Goal: Contribute content

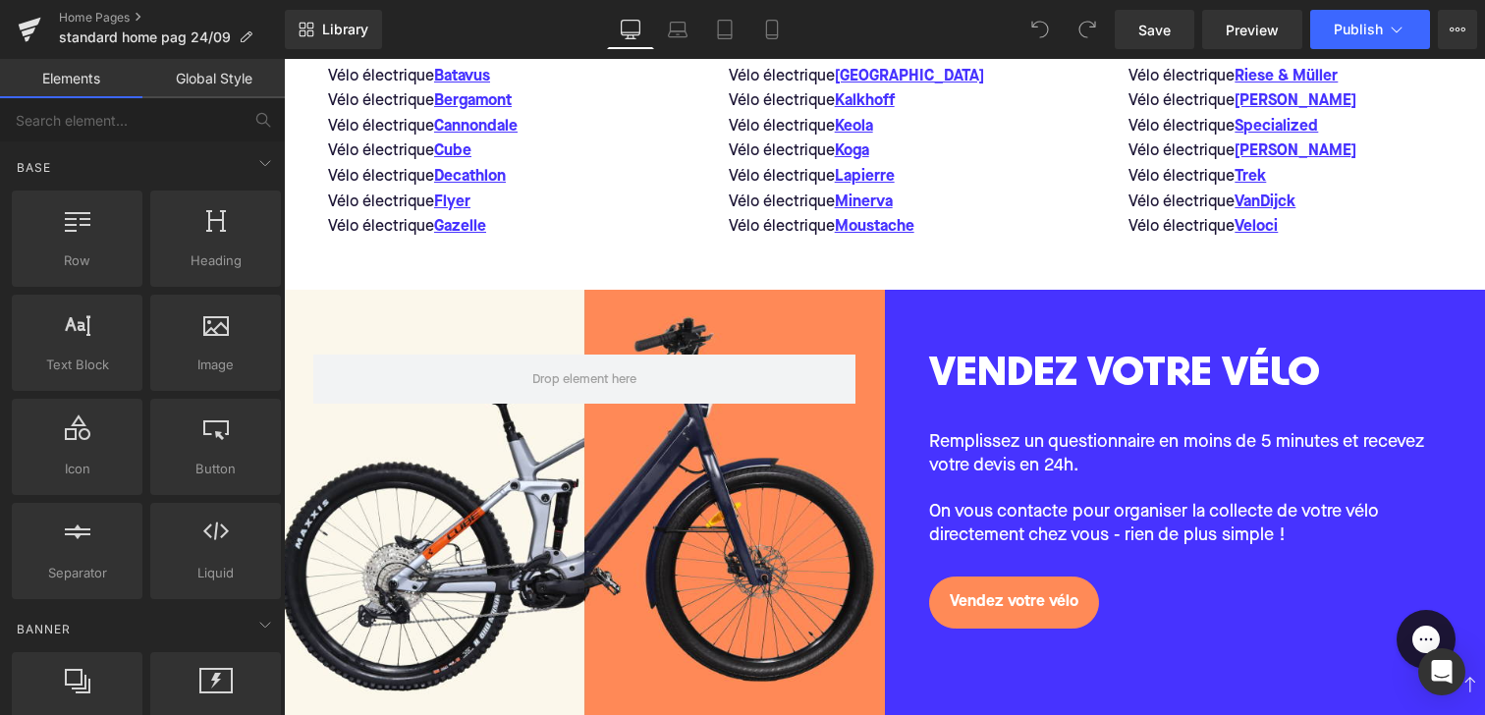
scroll to position [2115, 0]
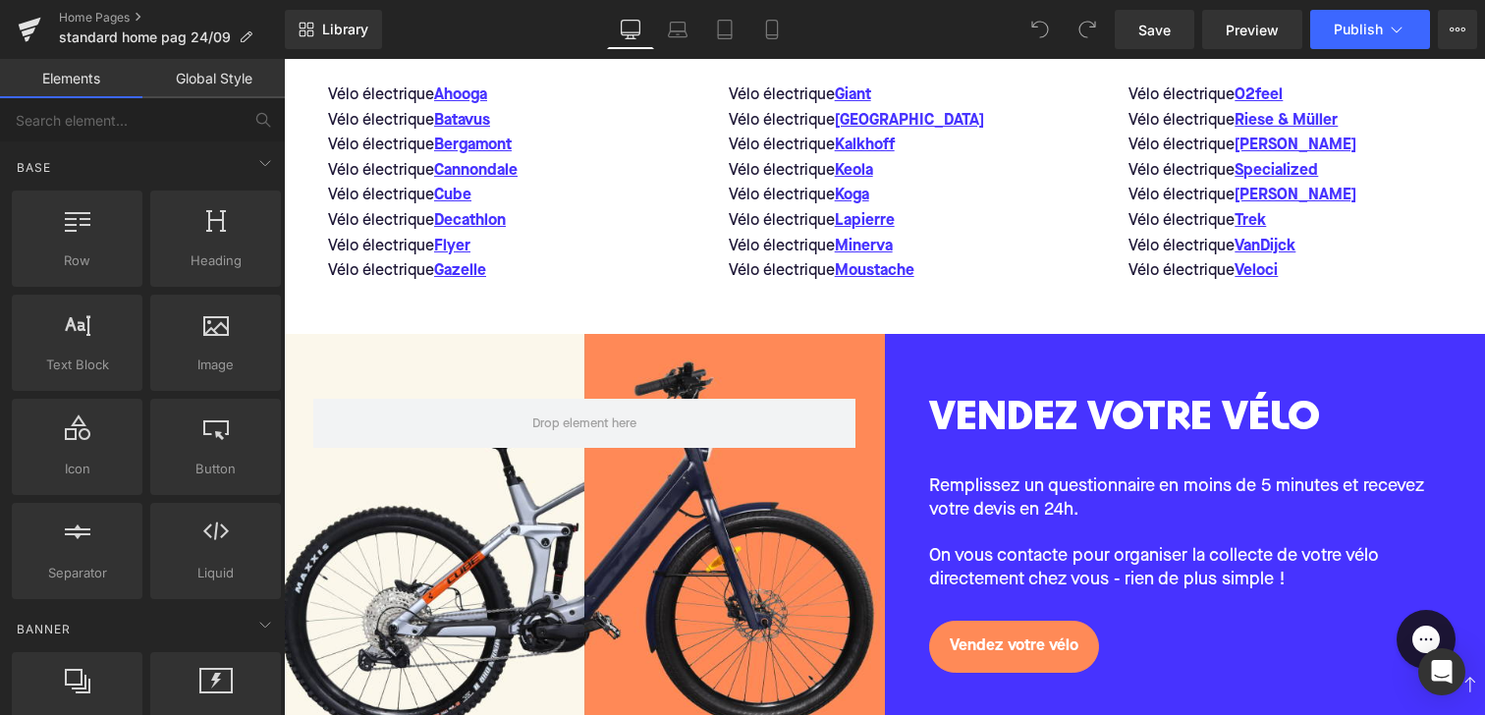
click at [1039, 491] on p "Remplissez un questionnaire en moins de 5 minutes et recevez votre devis en 24h." at bounding box center [1185, 498] width 513 height 46
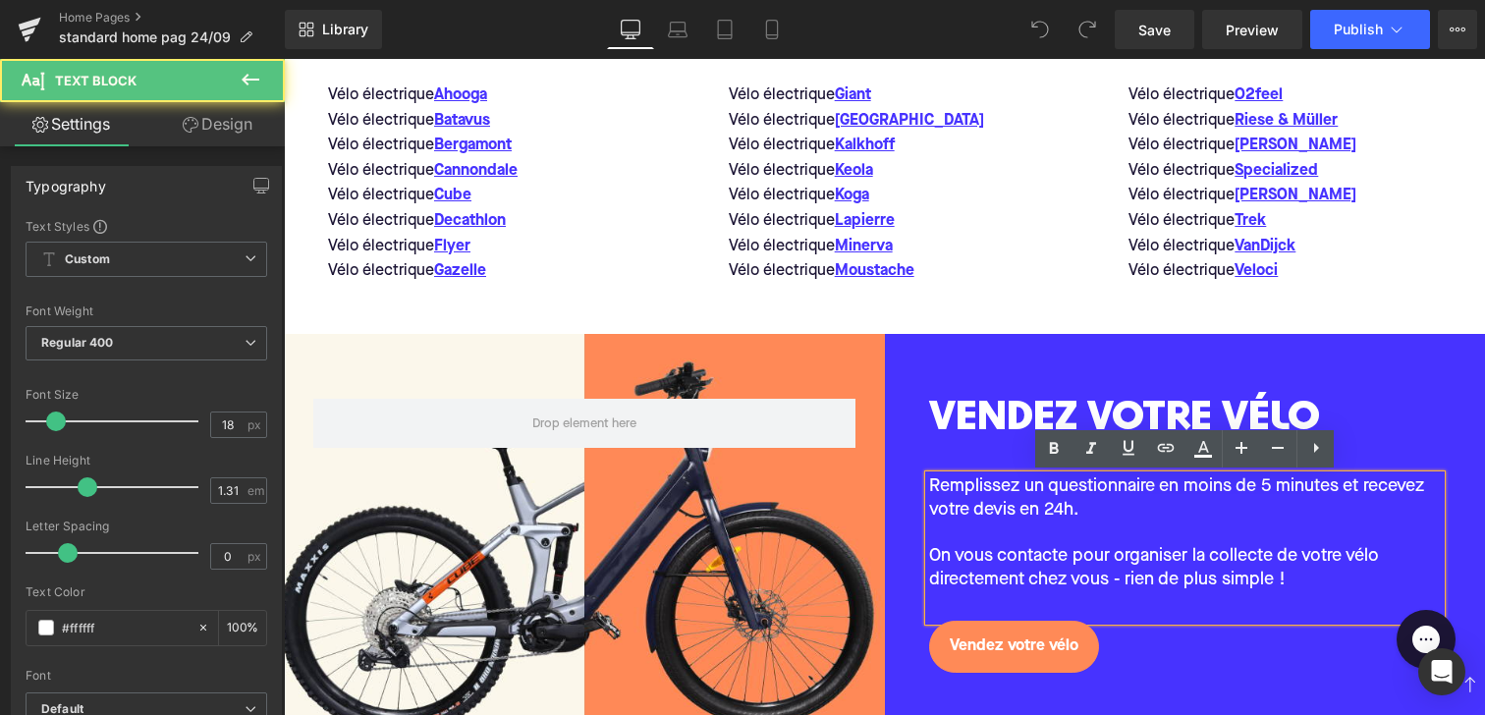
click at [1039, 491] on p "Remplissez un questionnaire en moins de 5 minutes et recevez votre devis en 24h." at bounding box center [1185, 498] width 513 height 46
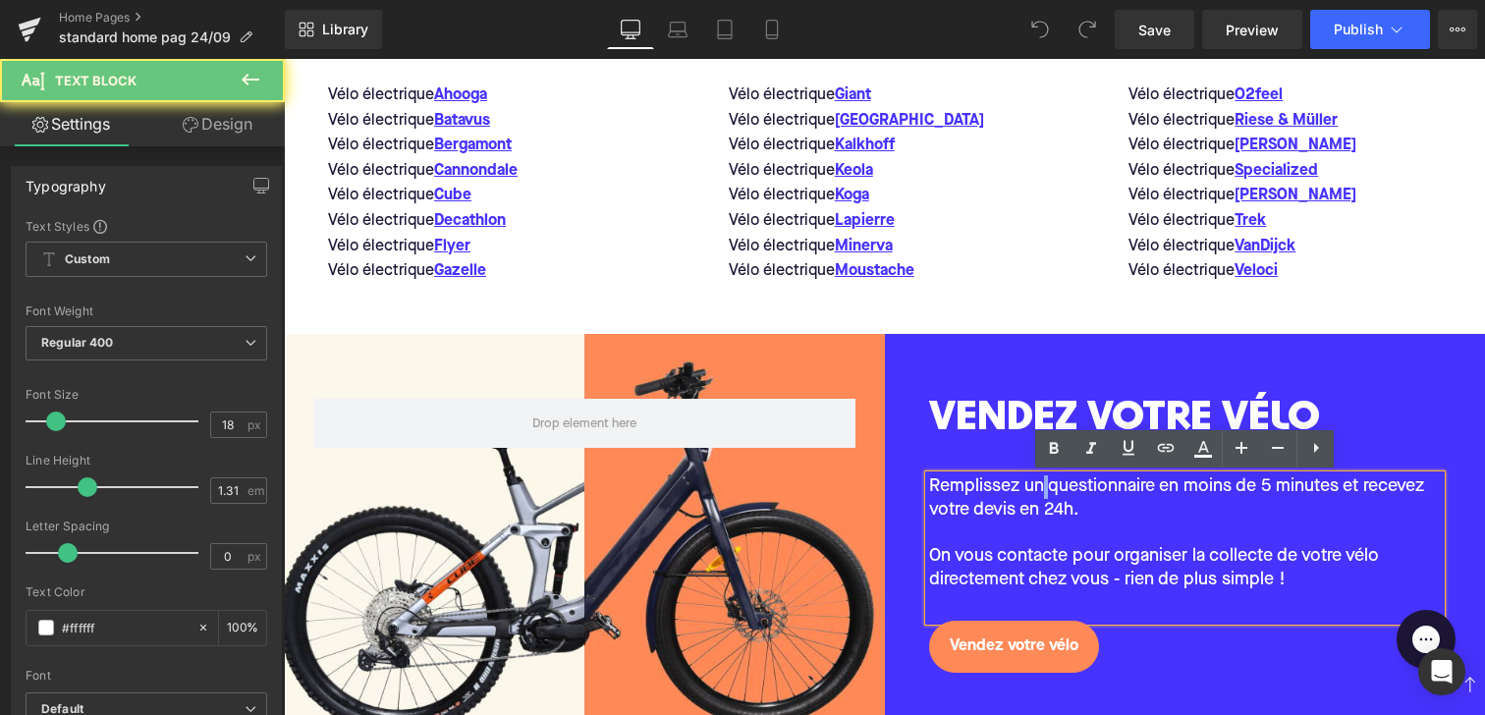
click at [1113, 488] on p "Remplissez un questionnaire en moins de 5 minutes et recevez votre devis en 24h." at bounding box center [1185, 498] width 513 height 46
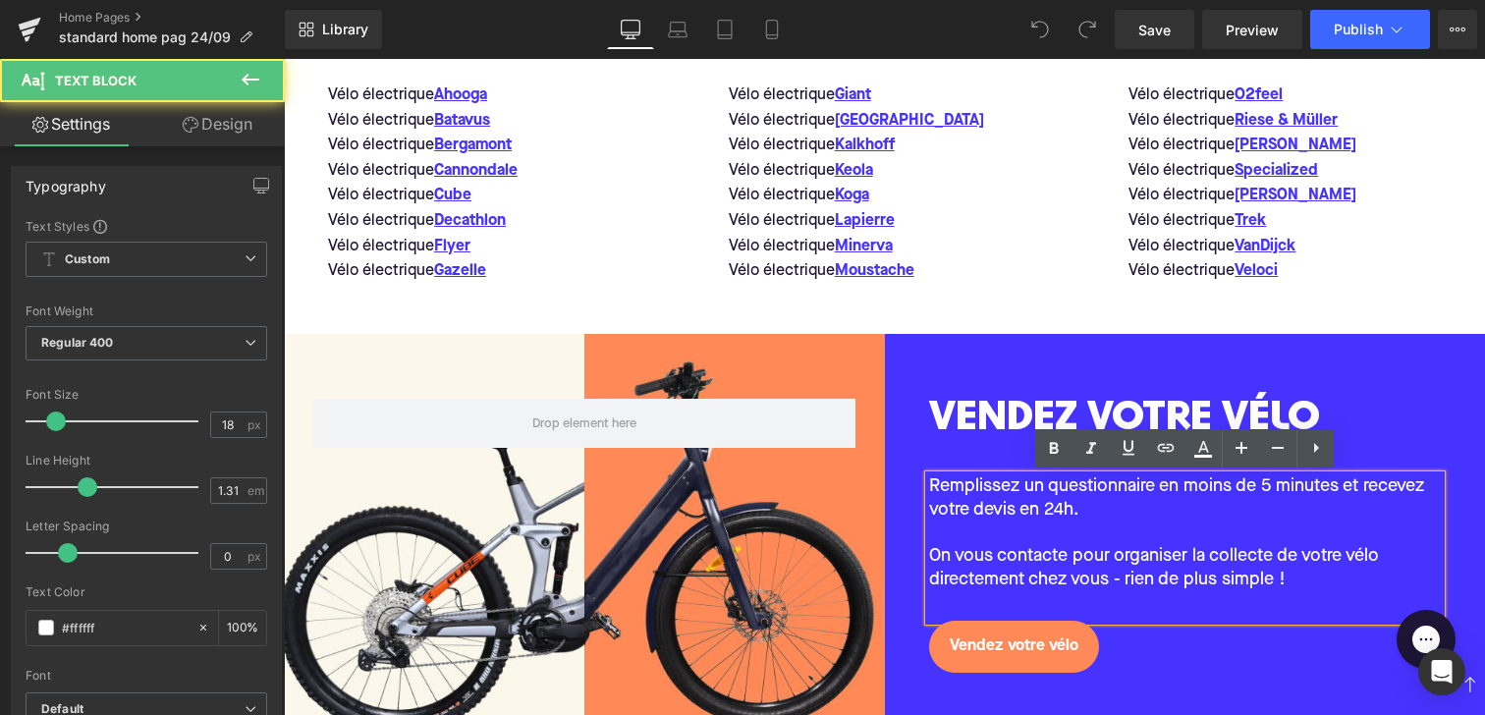
click at [1266, 491] on p "Remplissez un questionnaire en moins de 5 minutes et recevez votre devis en 24h." at bounding box center [1185, 498] width 513 height 46
drag, startPoint x: 1101, startPoint y: 506, endPoint x: 908, endPoint y: 486, distance: 194.5
click at [907, 486] on div "VENDEZ VOTRE VÉLO Heading Remplissez un questionnaire en moins de 5 minutes et …" at bounding box center [1185, 547] width 601 height 427
copy p "Remplissez un questionnaire en moins de 5 minutes et recevez votre devis en 24h."
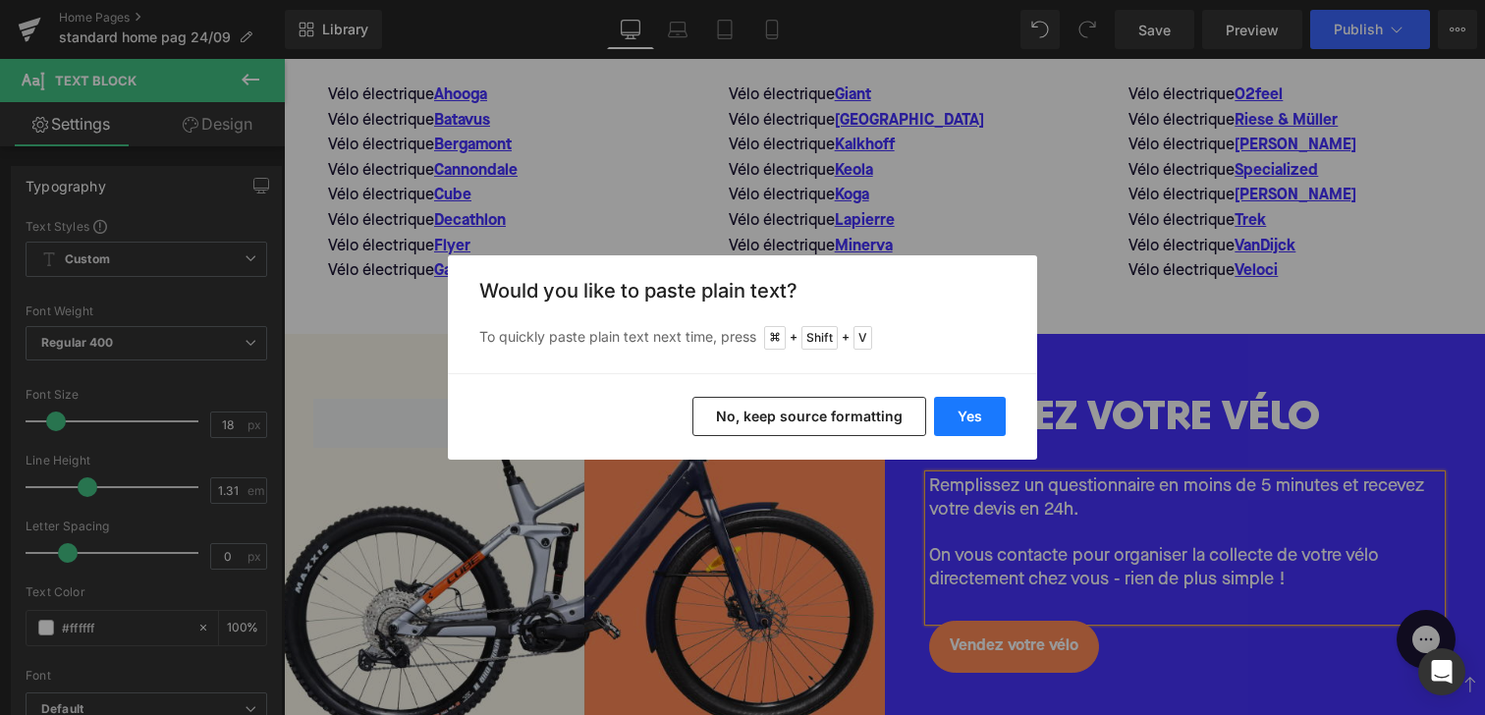
click at [956, 432] on button "Yes" at bounding box center [970, 416] width 72 height 39
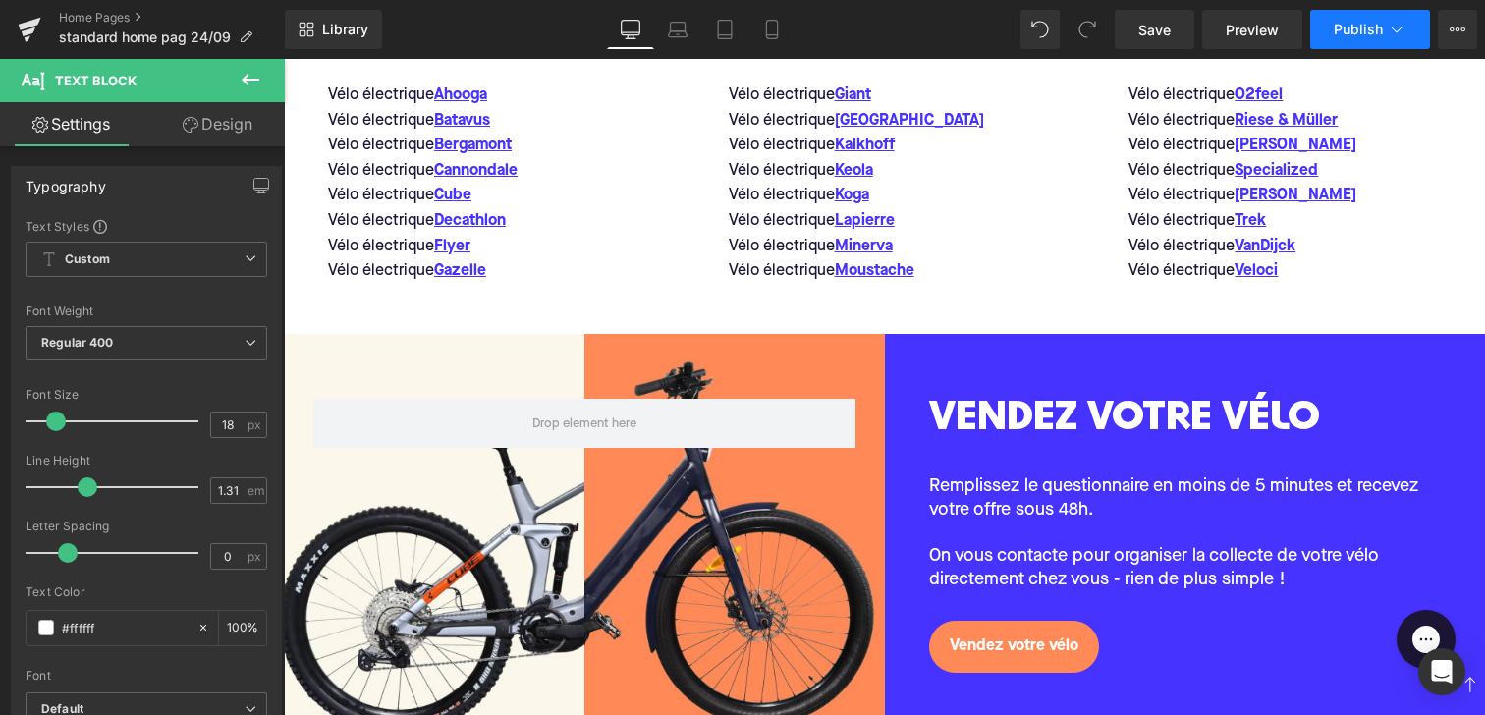
click at [1364, 27] on span "Publish" at bounding box center [1358, 30] width 49 height 16
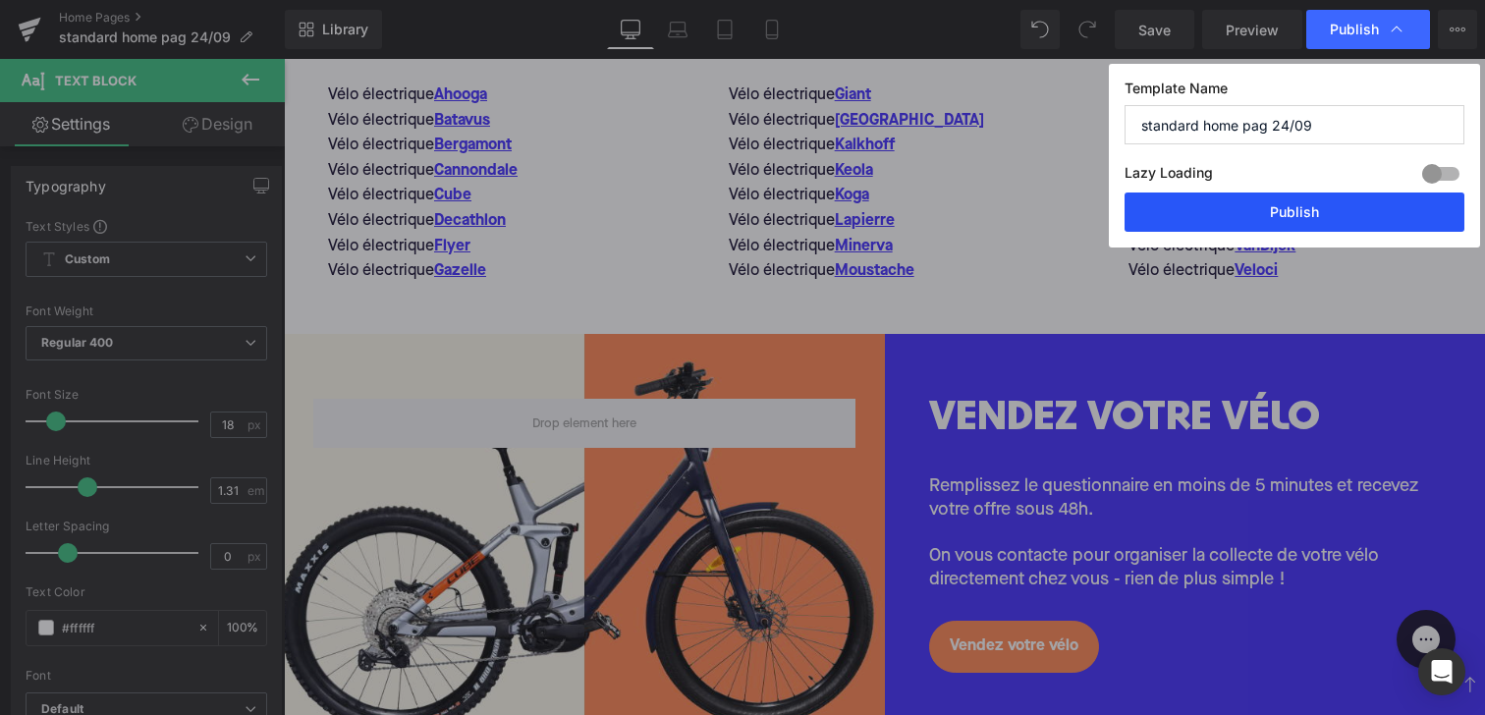
click at [1298, 226] on button "Publish" at bounding box center [1295, 212] width 340 height 39
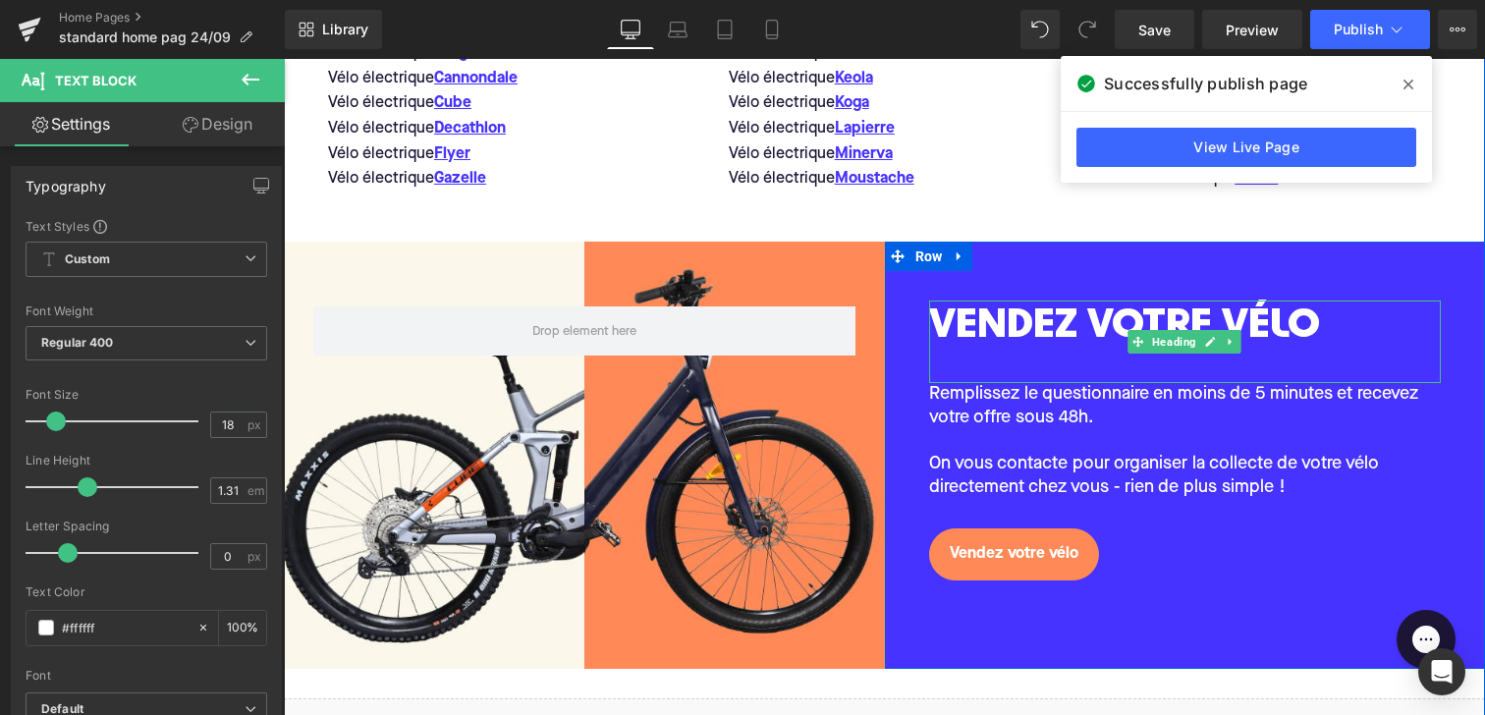
scroll to position [2209, 0]
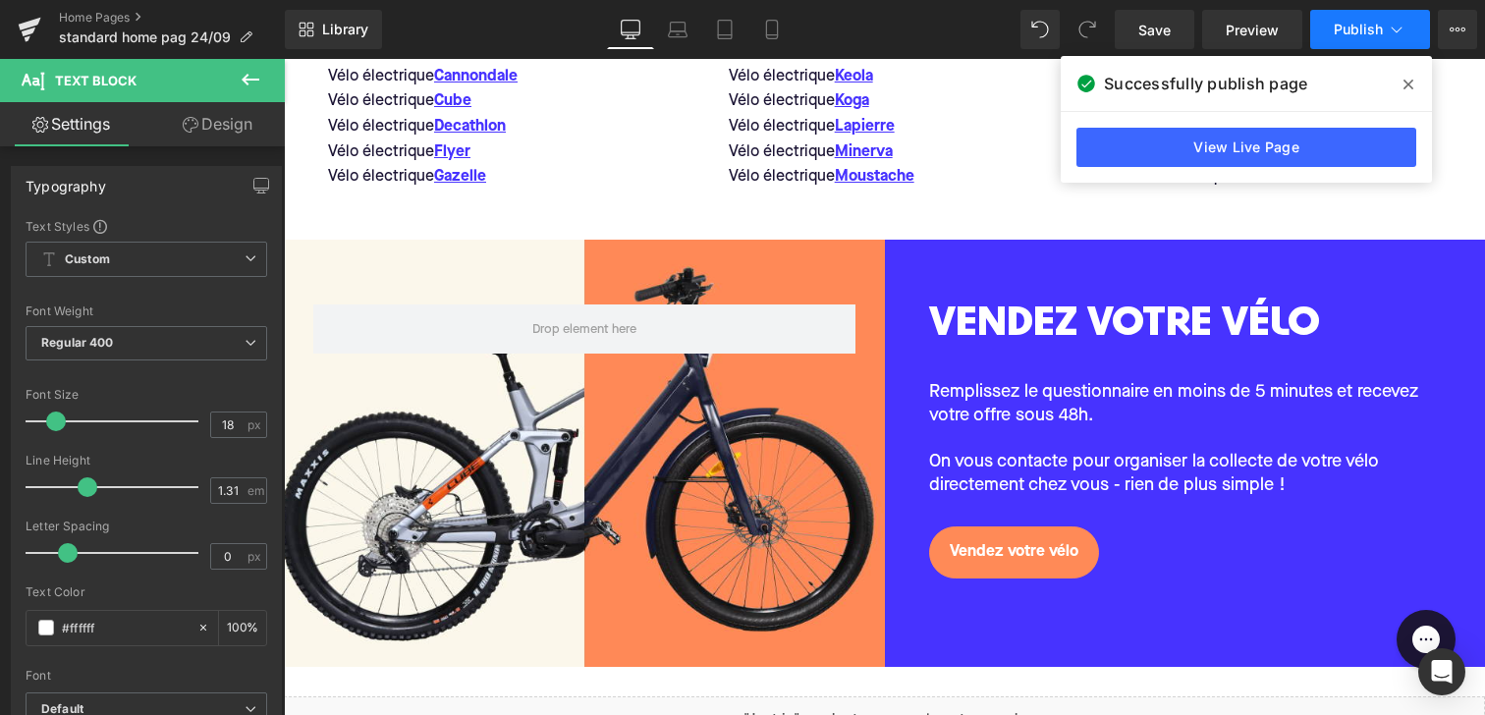
click at [1368, 32] on span "Publish" at bounding box center [1358, 30] width 49 height 16
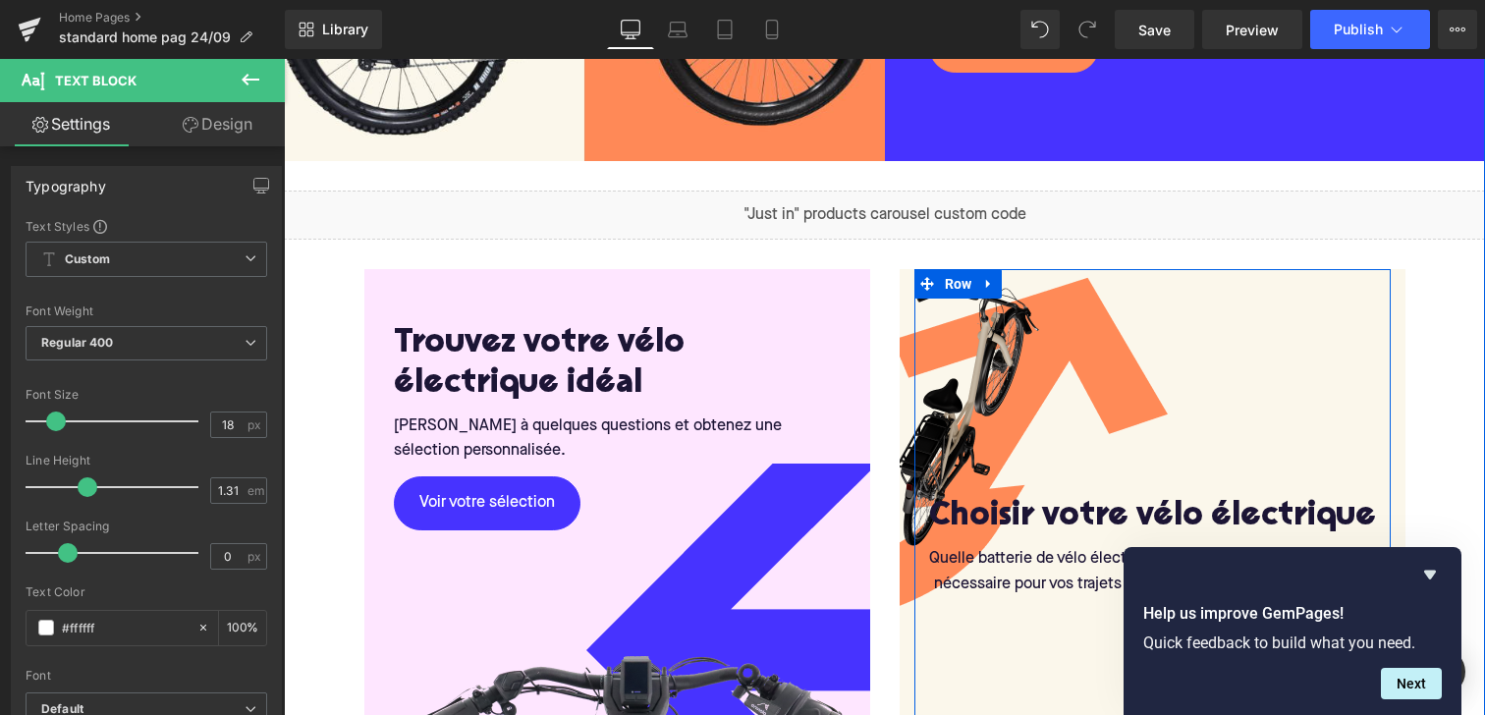
scroll to position [2656, 0]
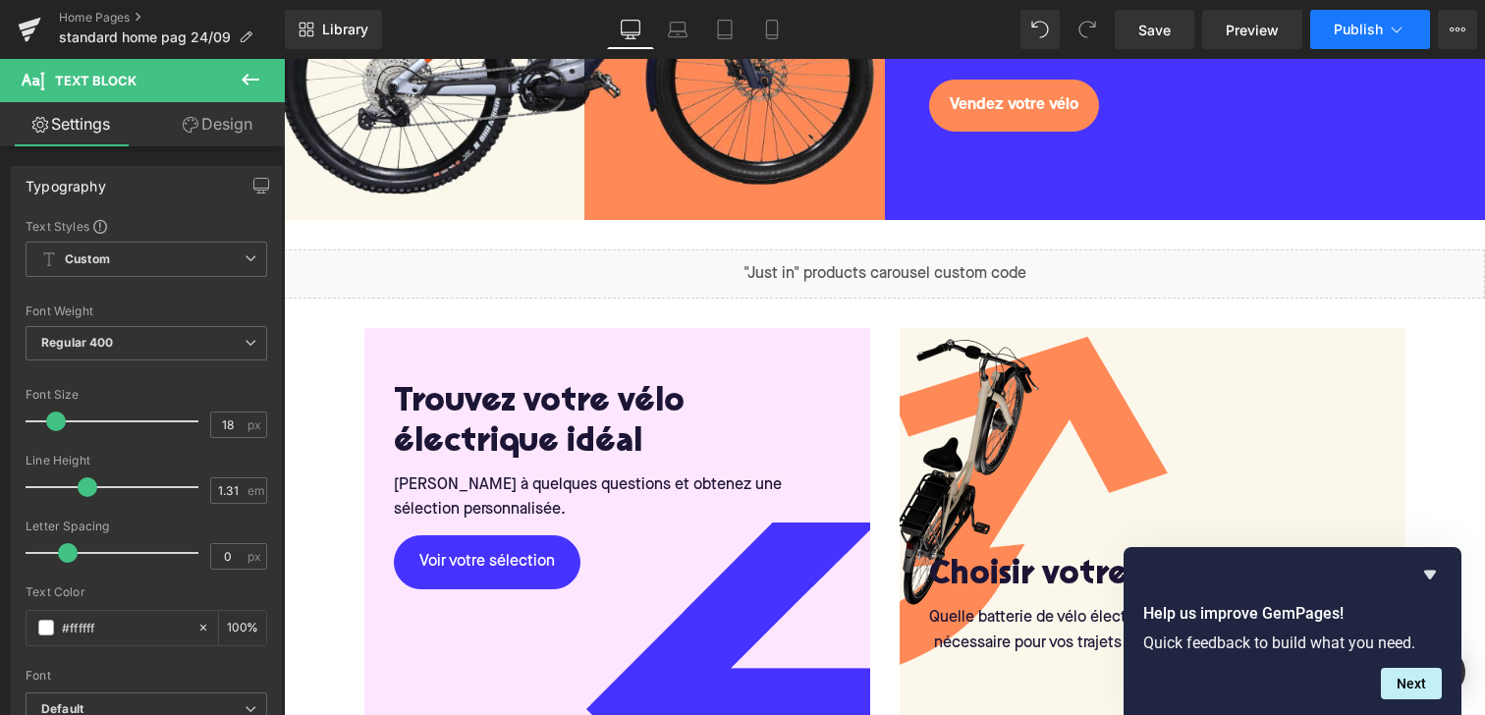
click at [1364, 22] on span "Publish" at bounding box center [1358, 30] width 49 height 16
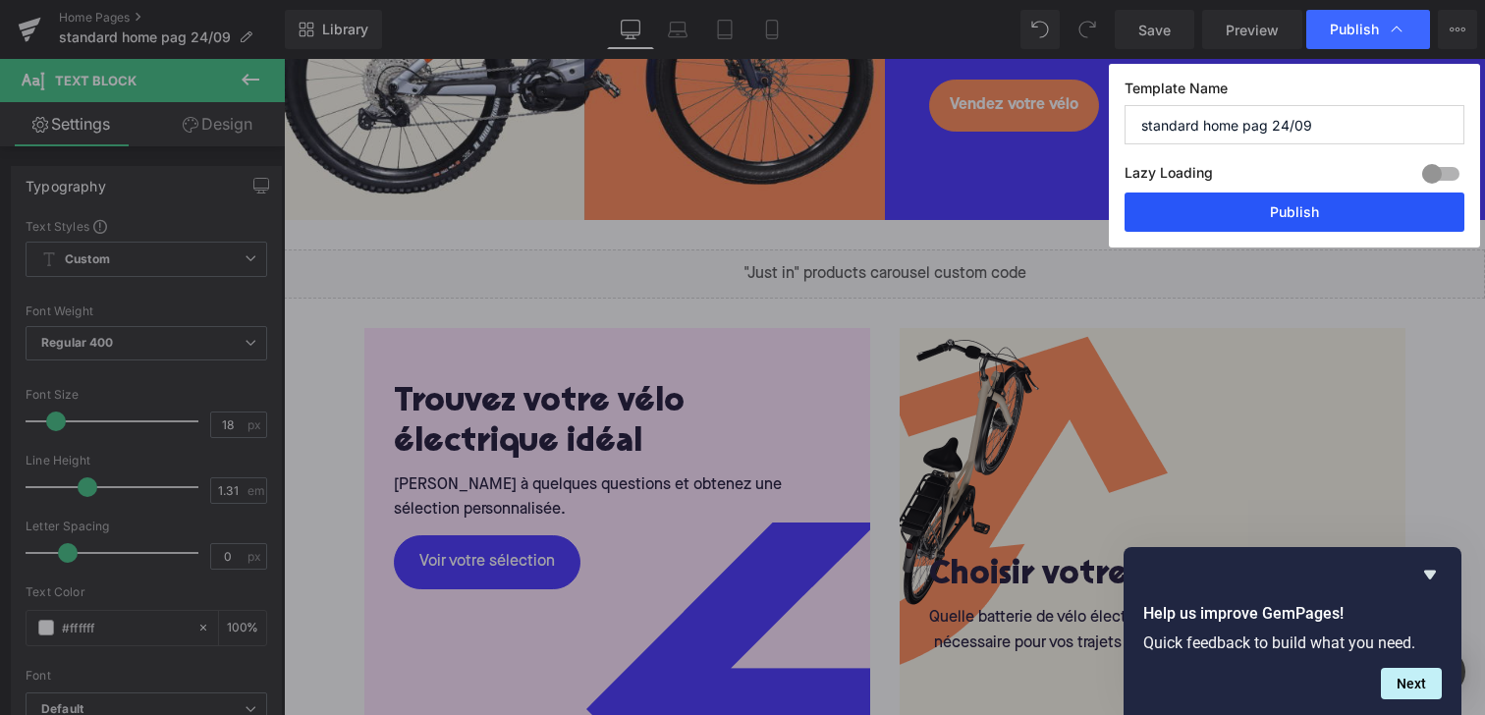
click at [1282, 217] on button "Publish" at bounding box center [1295, 212] width 340 height 39
